Goal: Register for event/course

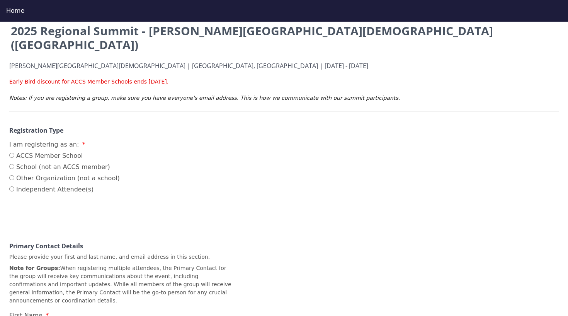
scroll to position [85, 0]
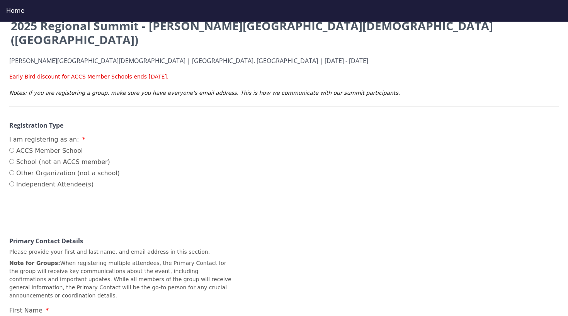
click at [66, 146] on label "ACCS Member School" at bounding box center [64, 150] width 111 height 9
click at [14, 148] on input "ACCS Member School" at bounding box center [11, 150] width 5 height 5
radio input "true"
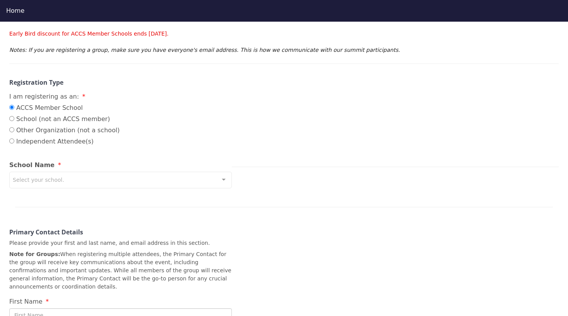
scroll to position [136, 0]
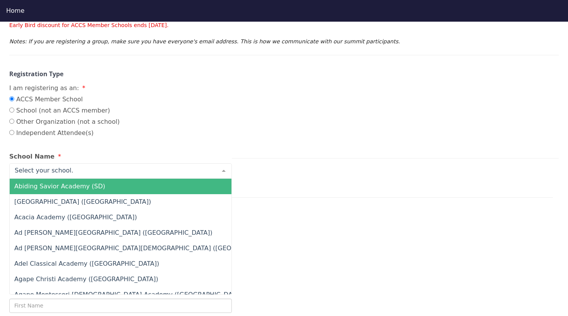
click at [107, 163] on div at bounding box center [120, 170] width 223 height 15
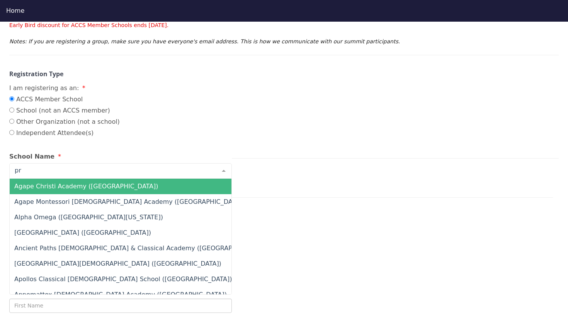
type input "pro"
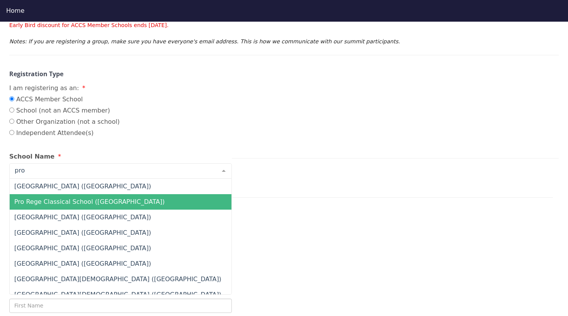
click at [98, 198] on span "Pro Rege Classical School ([GEOGRAPHIC_DATA])" at bounding box center [89, 201] width 150 height 7
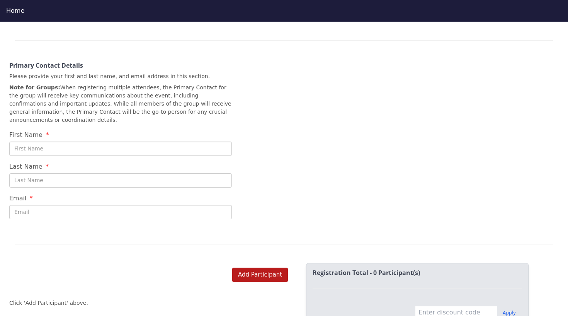
scroll to position [303, 0]
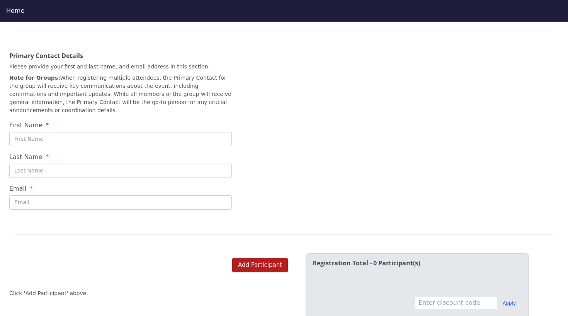
click at [123, 112] on div "First Name" at bounding box center [120, 72] width 223 height 148
type input "[PERSON_NAME]"
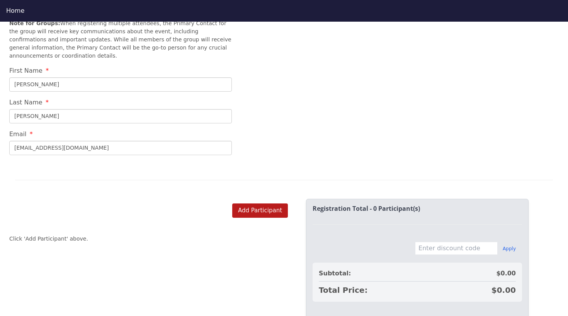
scroll to position [357, 0]
type input "[EMAIL_ADDRESS][DOMAIN_NAME]"
click at [256, 204] on button "Add Participant" at bounding box center [260, 211] width 56 height 14
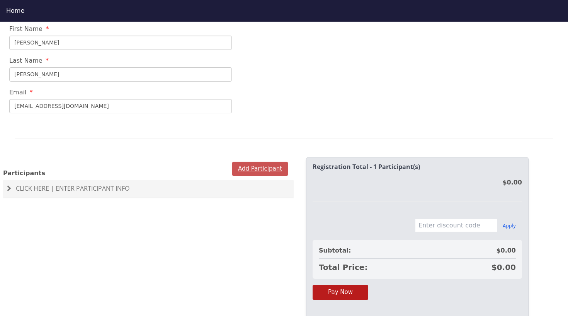
scroll to position [398, 0]
click at [94, 185] on span "Click Here | Enter Participant Info" at bounding box center [73, 189] width 114 height 9
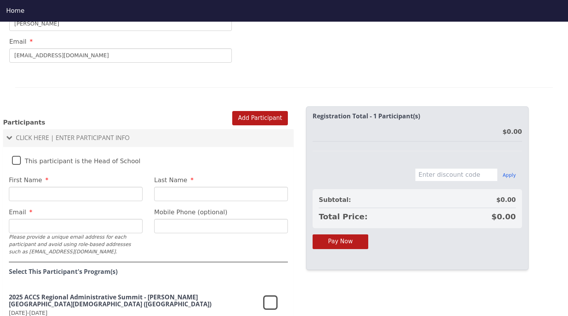
scroll to position [463, 0]
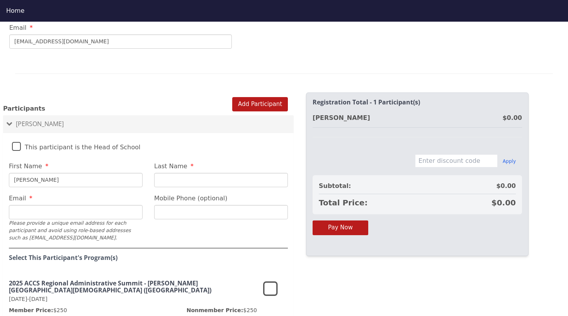
type input "[PERSON_NAME]"
type input "[EMAIL_ADDRESS][DOMAIN_NAME]"
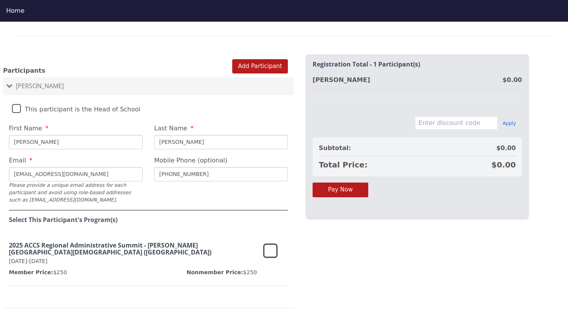
scroll to position [501, 0]
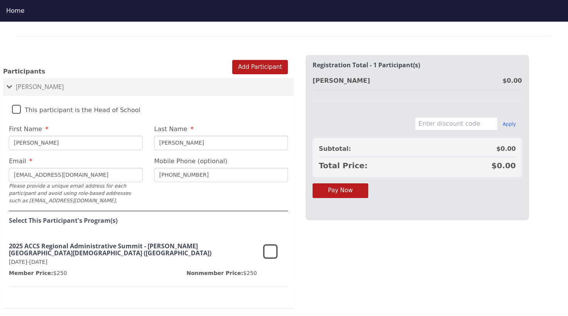
type input "[PHONE_NUMBER]"
click at [264, 243] on icon at bounding box center [270, 252] width 15 height 19
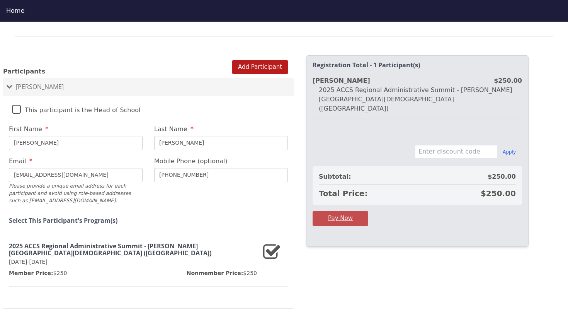
click at [358, 211] on button "Pay Now" at bounding box center [341, 218] width 56 height 14
